Goal: Book appointment/travel/reservation

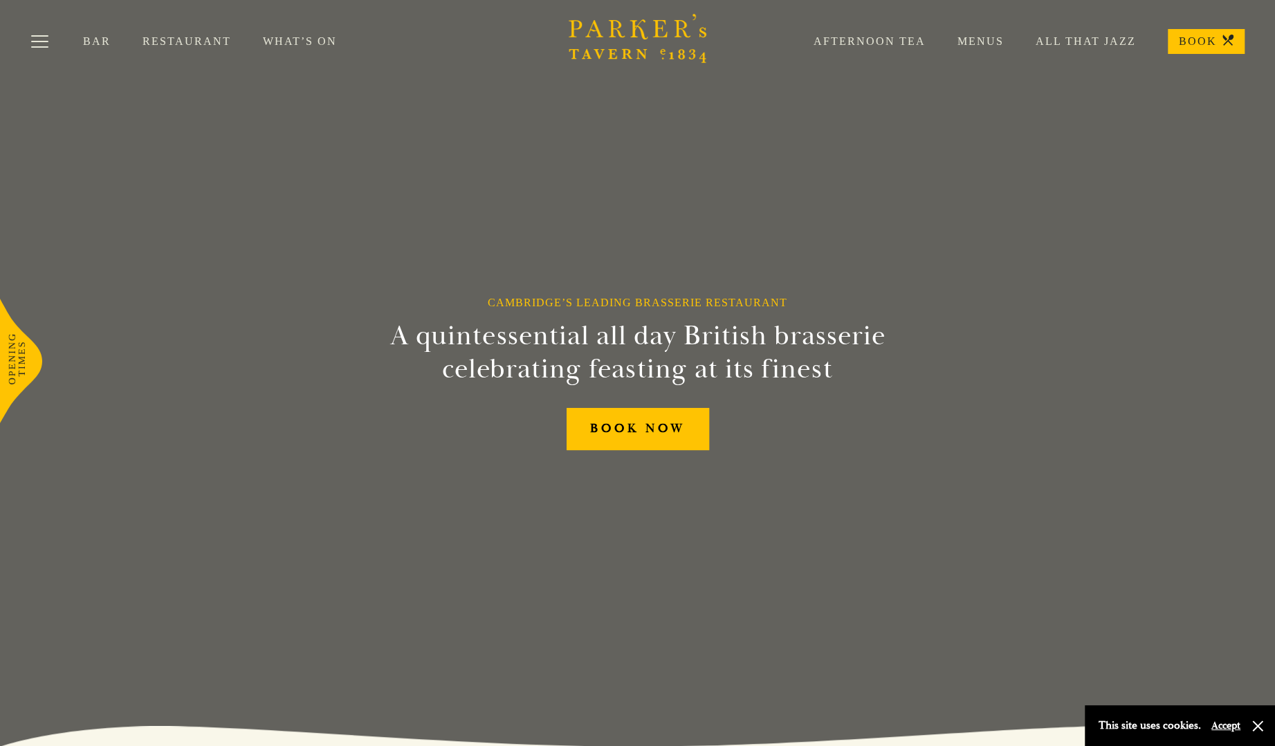
click at [190, 37] on link "Restaurant" at bounding box center [203, 42] width 120 height 14
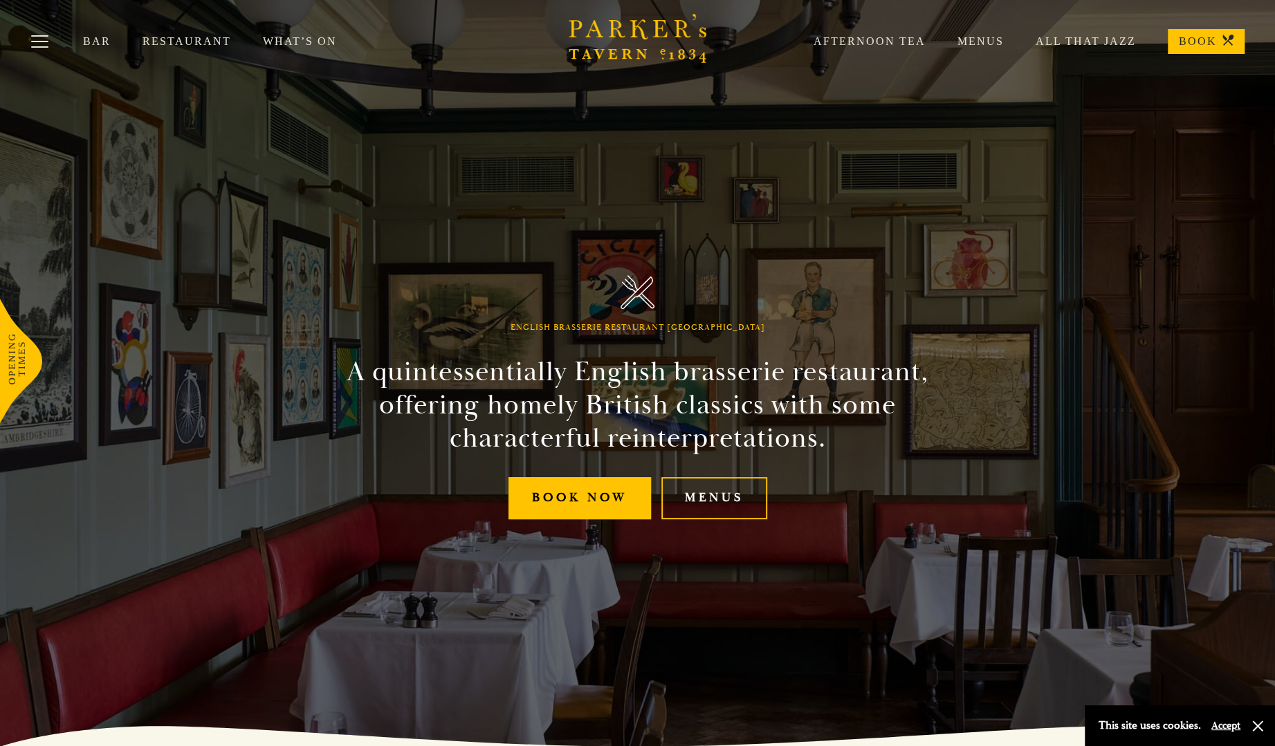
click at [1103, 35] on link "All That Jazz" at bounding box center [1070, 42] width 132 height 14
click at [1070, 33] on div "Afternoon Tea Menus All That Jazz BOOK" at bounding box center [1013, 41] width 463 height 25
click at [1072, 35] on div "Afternoon Tea Menus All That Jazz BOOK" at bounding box center [1013, 41] width 463 height 25
click at [1075, 41] on link "All That Jazz" at bounding box center [1070, 42] width 132 height 14
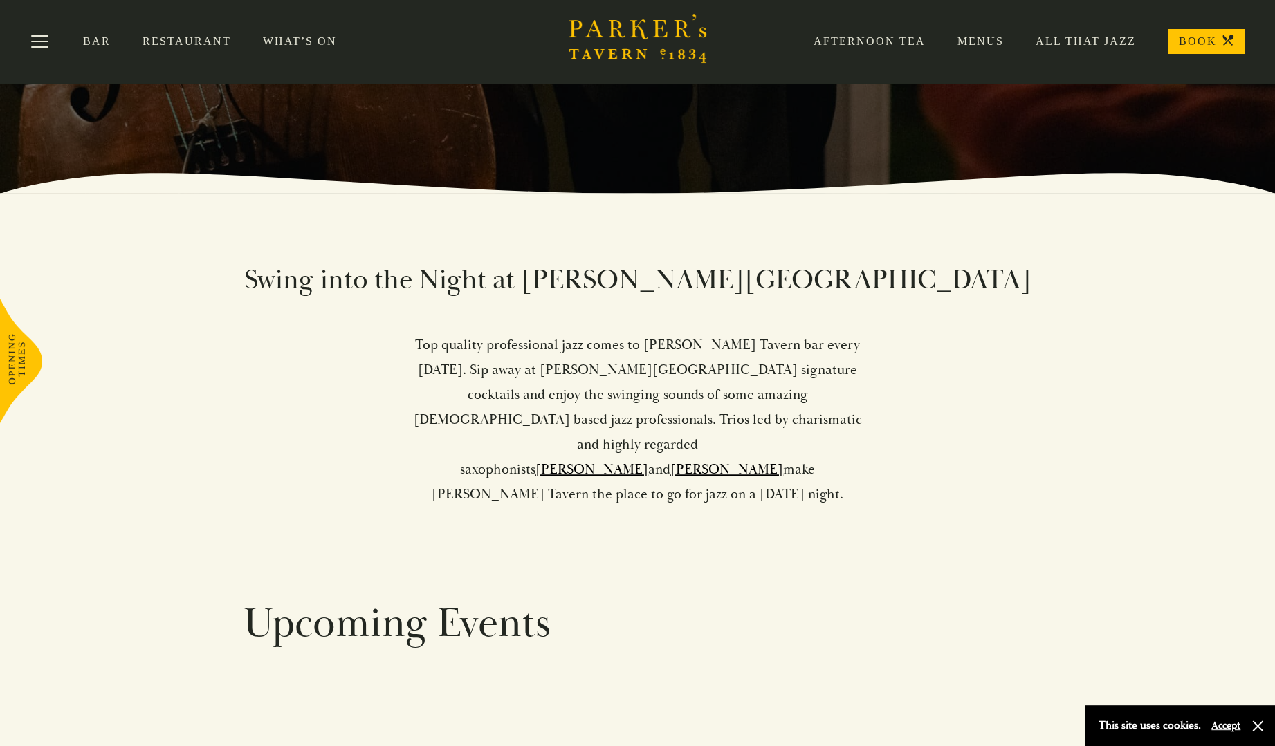
scroll to position [484, 0]
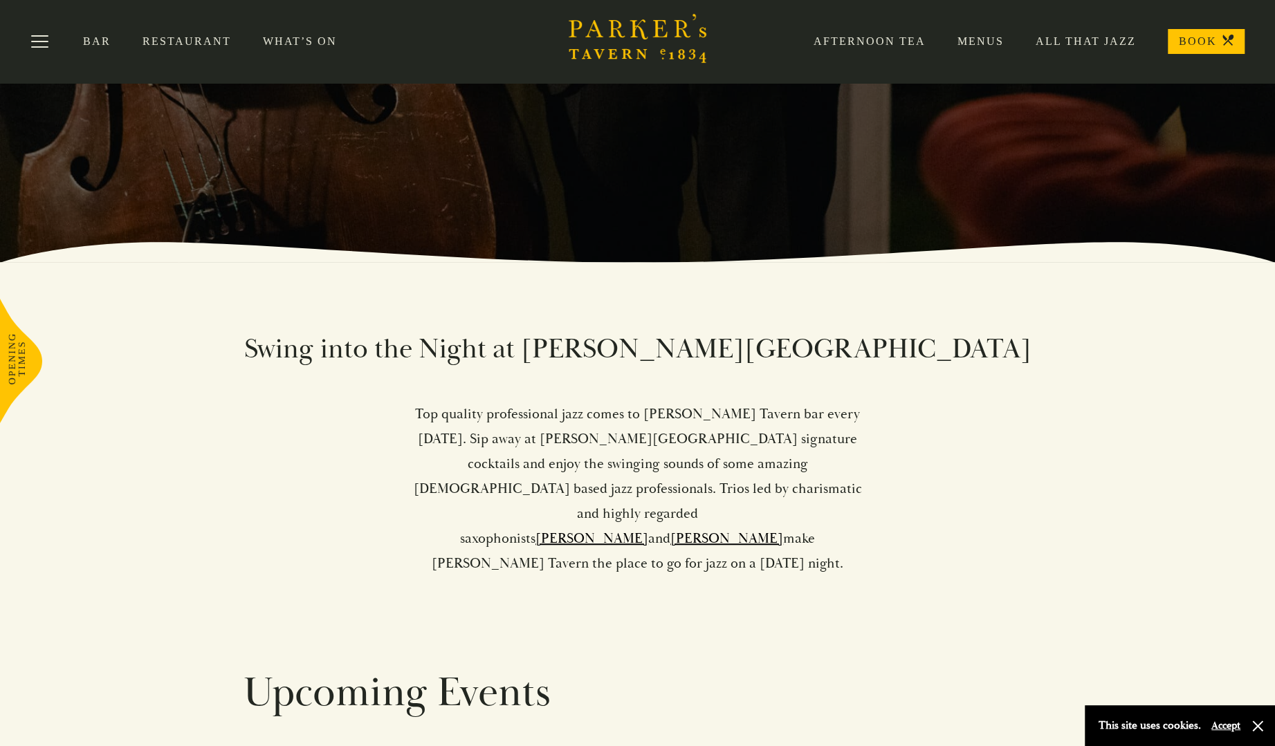
click at [1193, 41] on link "BOOK" at bounding box center [1206, 41] width 77 height 25
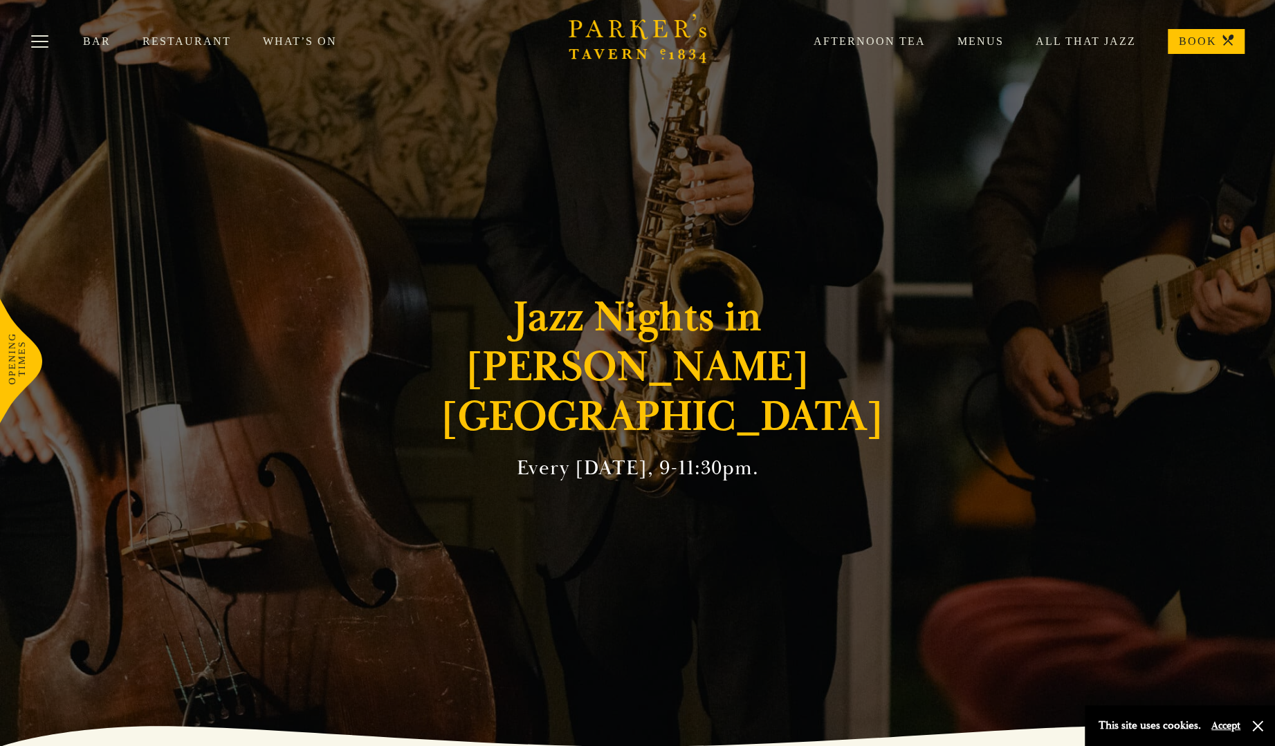
click at [308, 43] on link "What’s On" at bounding box center [316, 42] width 106 height 14
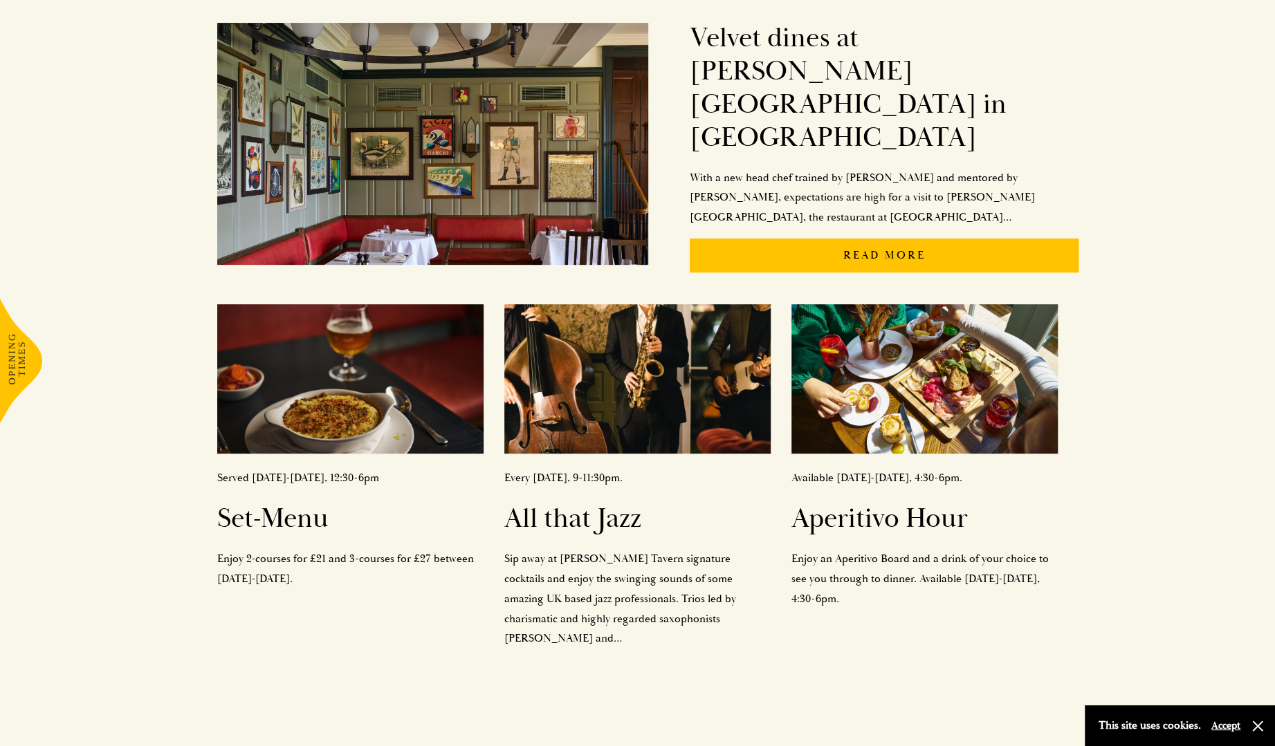
scroll to position [346, 0]
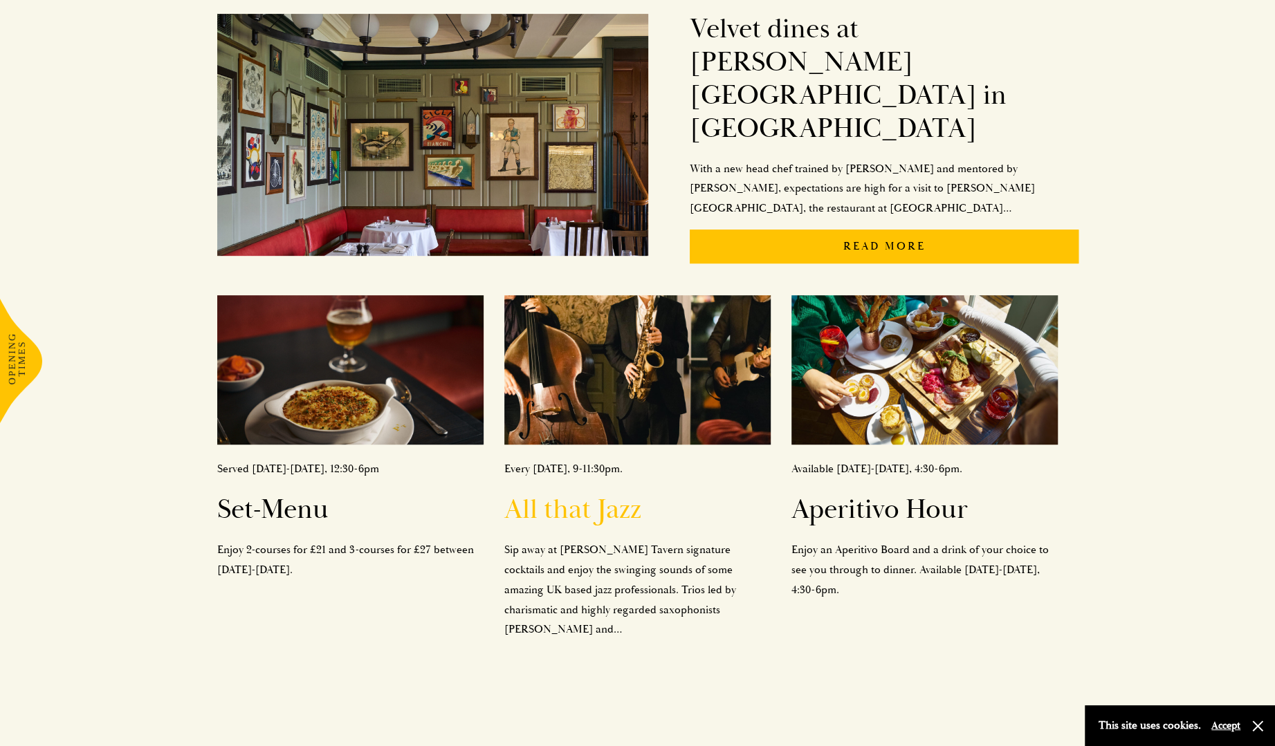
click at [591, 493] on h2 "All that Jazz" at bounding box center [637, 509] width 266 height 33
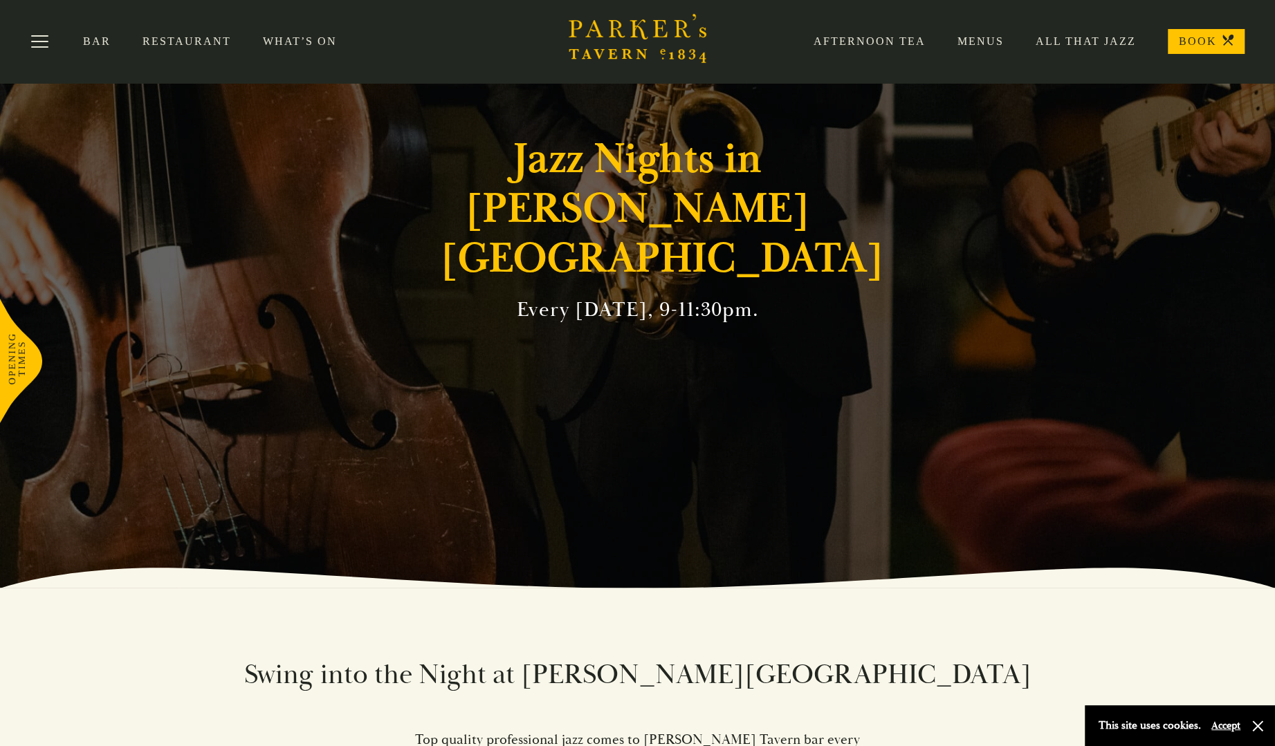
scroll to position [152, 0]
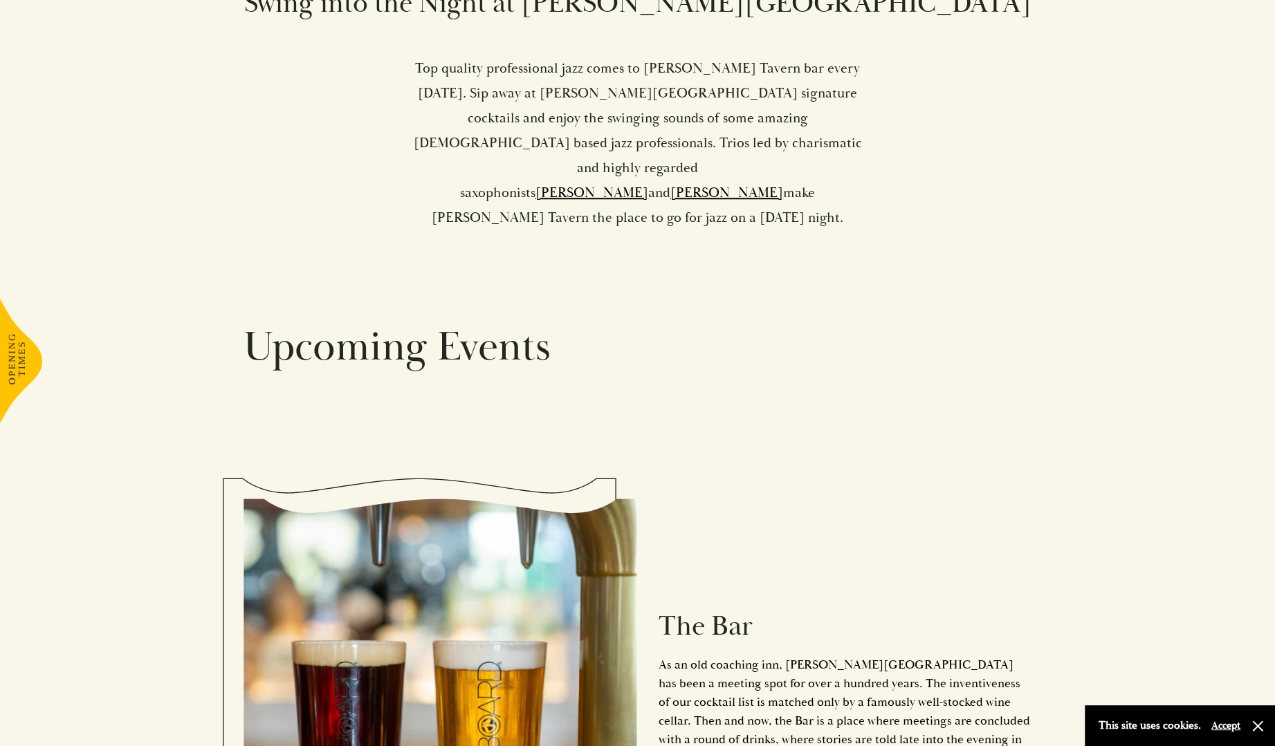
scroll to position [899, 0]
